Goal: Navigation & Orientation: Find specific page/section

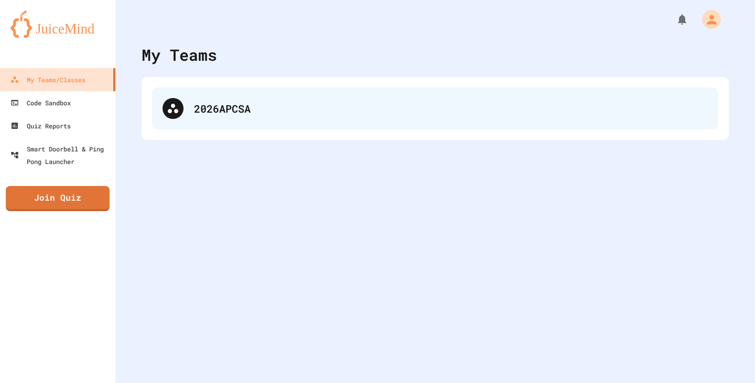
click at [243, 110] on div "2026APCSA" at bounding box center [451, 109] width 514 height 16
